Goal: Navigation & Orientation: Find specific page/section

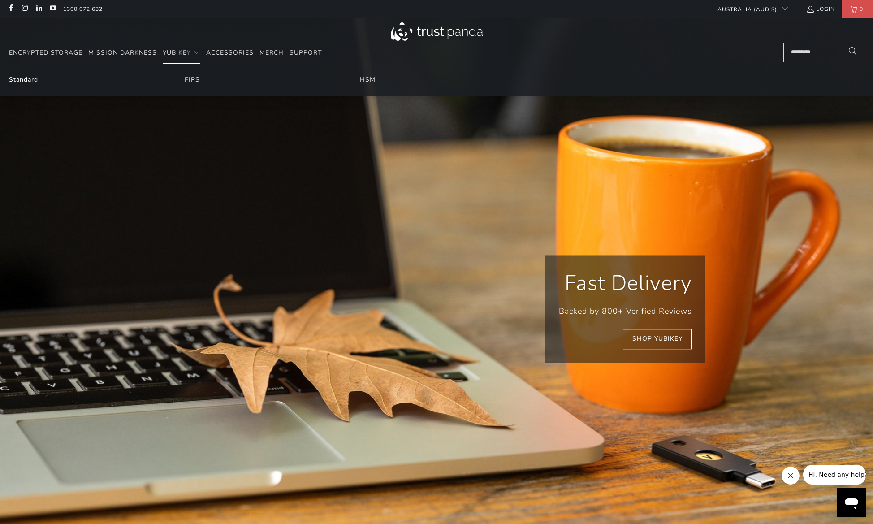
click at [22, 80] on link "Standard" at bounding box center [23, 79] width 29 height 9
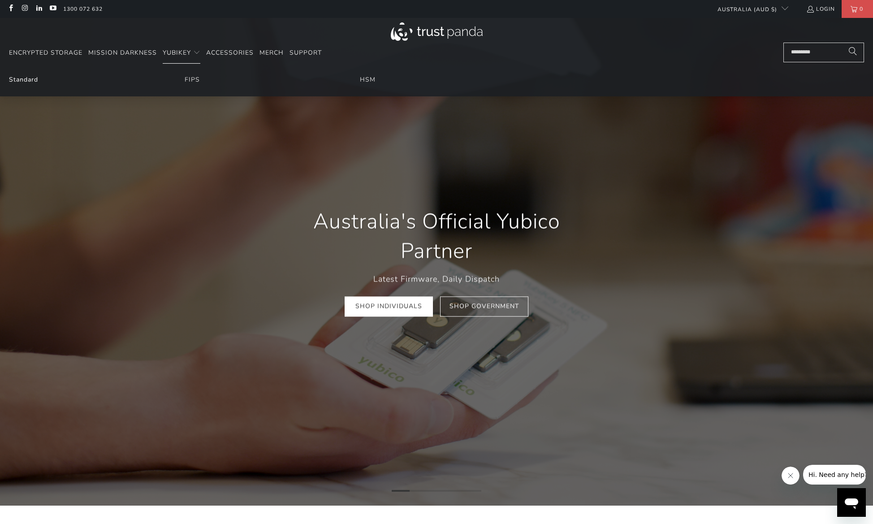
click at [16, 79] on link "Standard" at bounding box center [23, 79] width 29 height 9
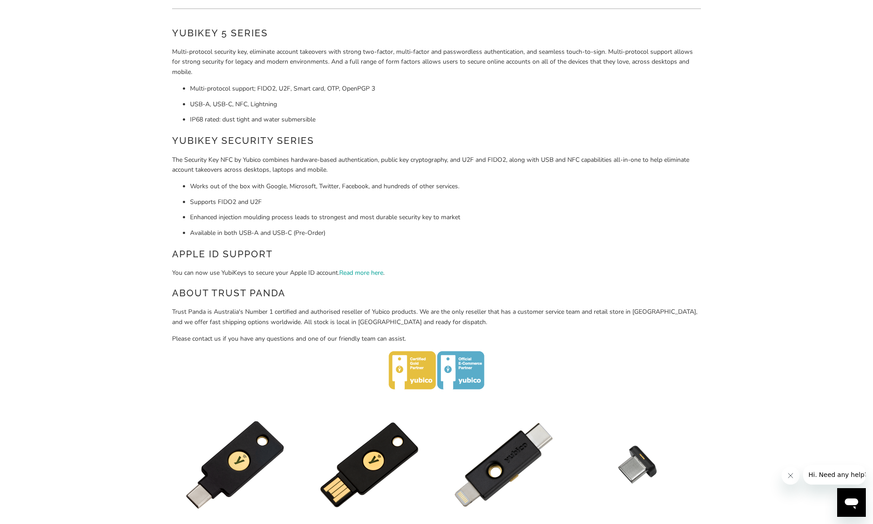
scroll to position [90, 0]
